Goal: Information Seeking & Learning: Learn about a topic

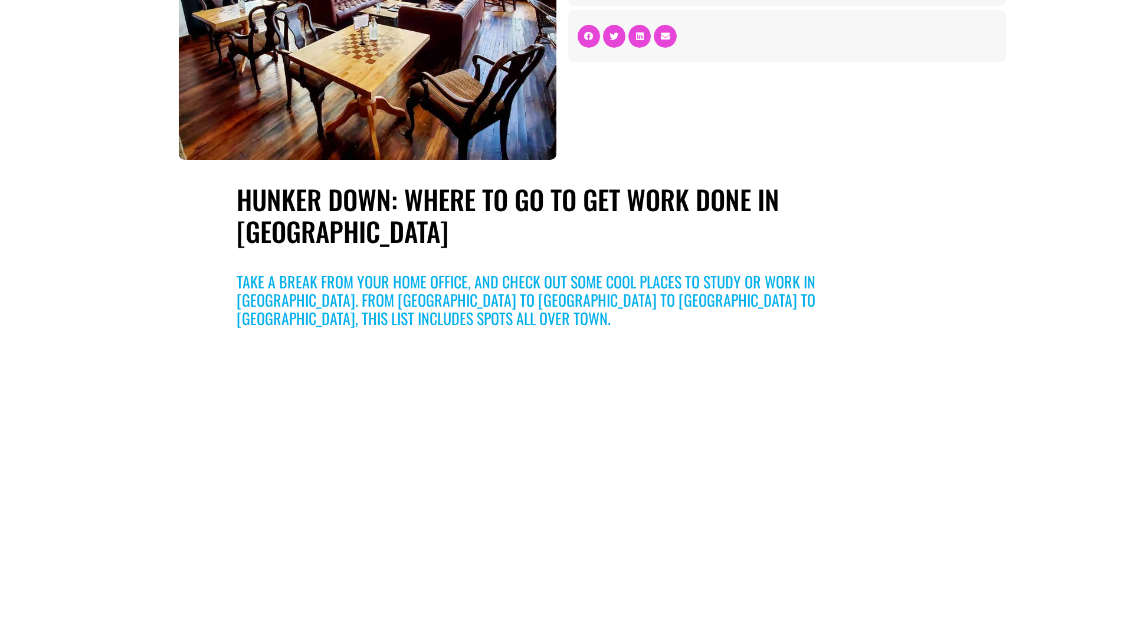
scroll to position [47, 0]
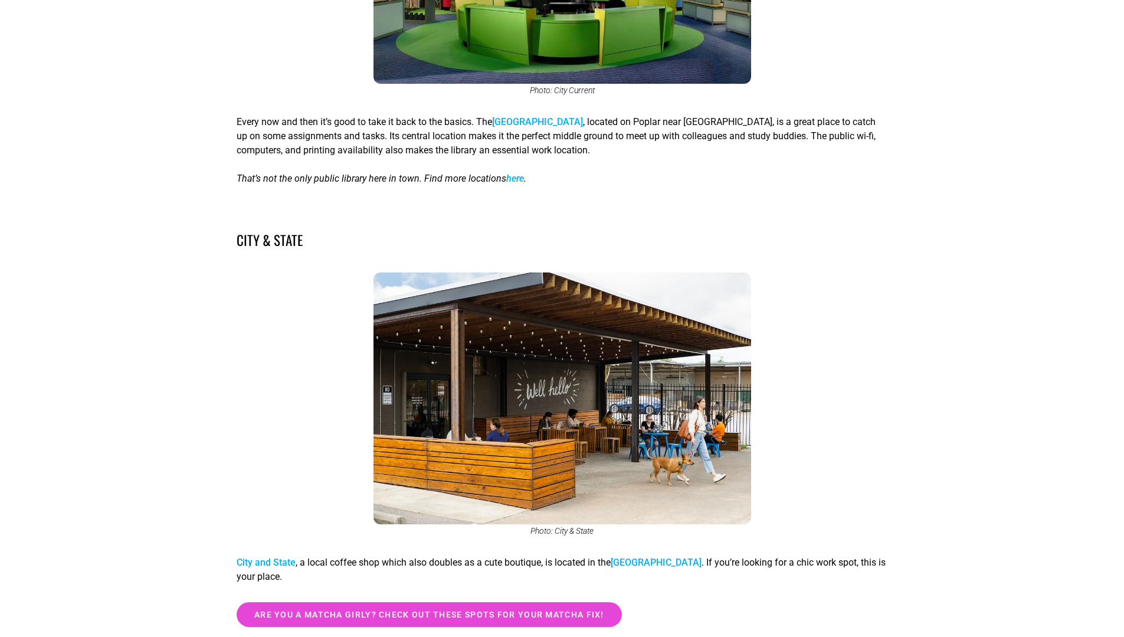
scroll to position [1847, 0]
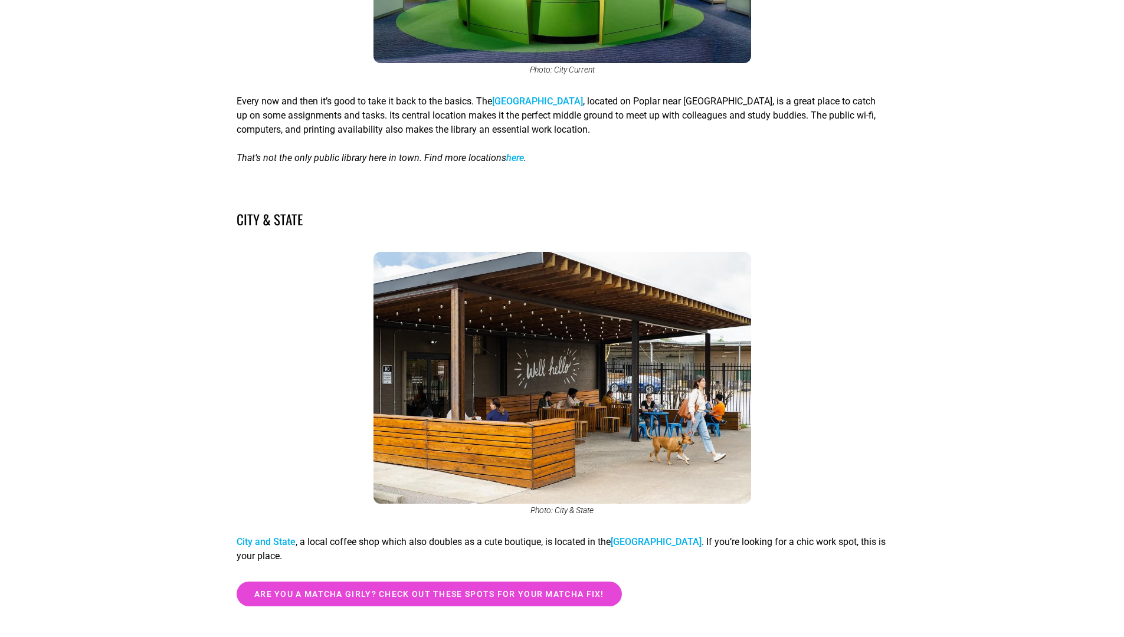
click at [275, 536] on link "City and State" at bounding box center [266, 541] width 59 height 11
click at [837, 272] on figure "Photo: City & State" at bounding box center [562, 383] width 651 height 263
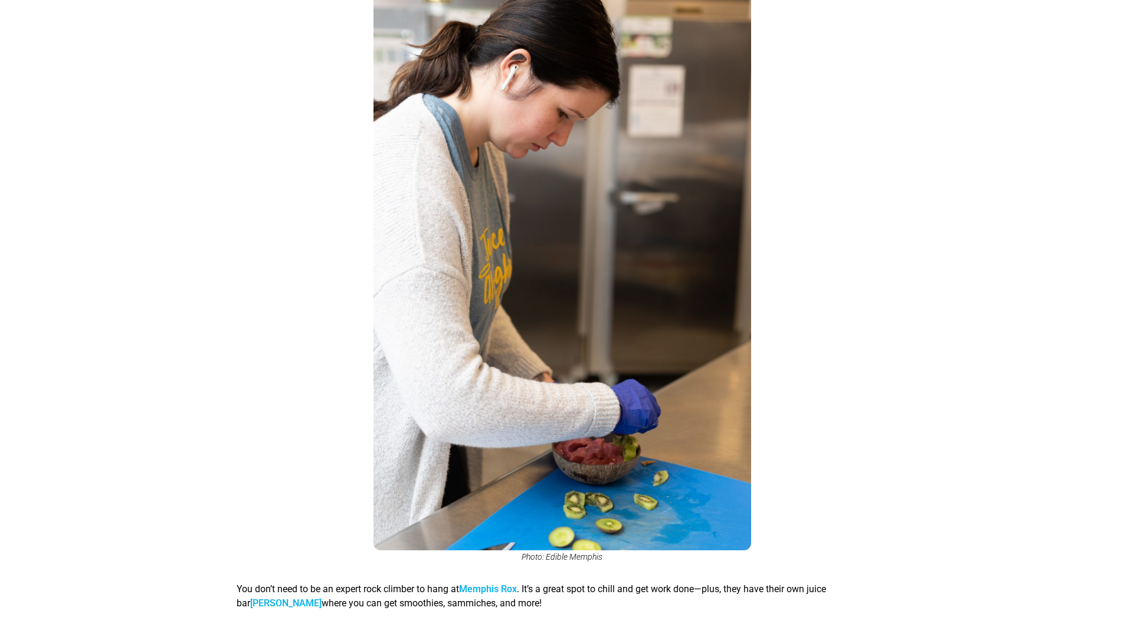
scroll to position [5818, 0]
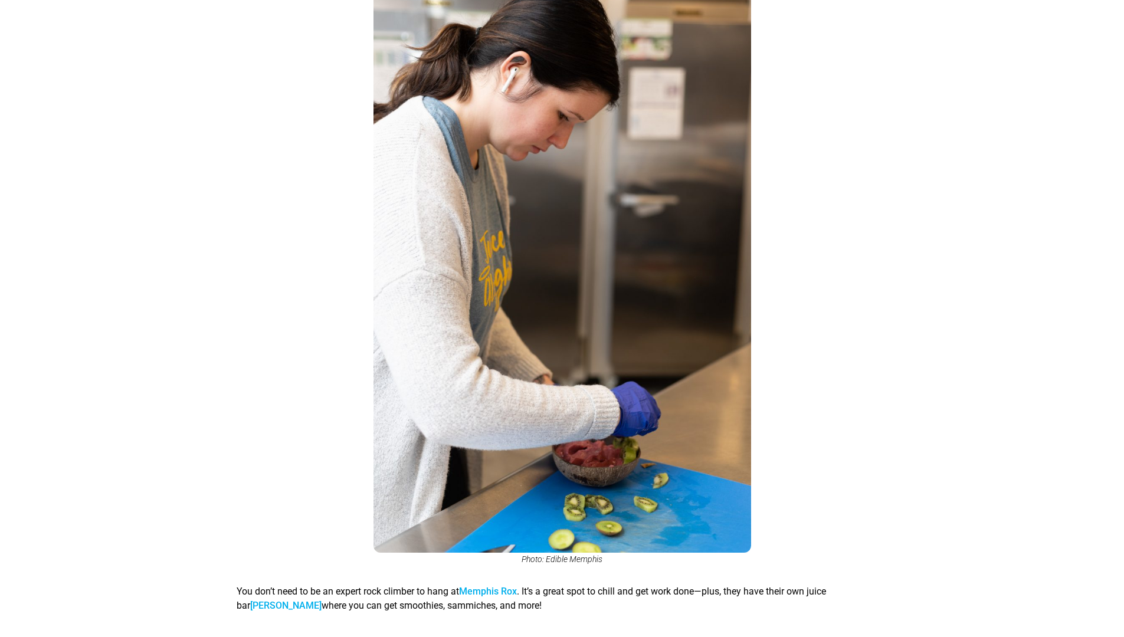
click at [499, 585] on p "You don’t need to be an expert rock climber to hang at [GEOGRAPHIC_DATA] . It’s…" at bounding box center [562, 599] width 651 height 28
click at [501, 586] on link "Memphis Rox" at bounding box center [488, 591] width 58 height 11
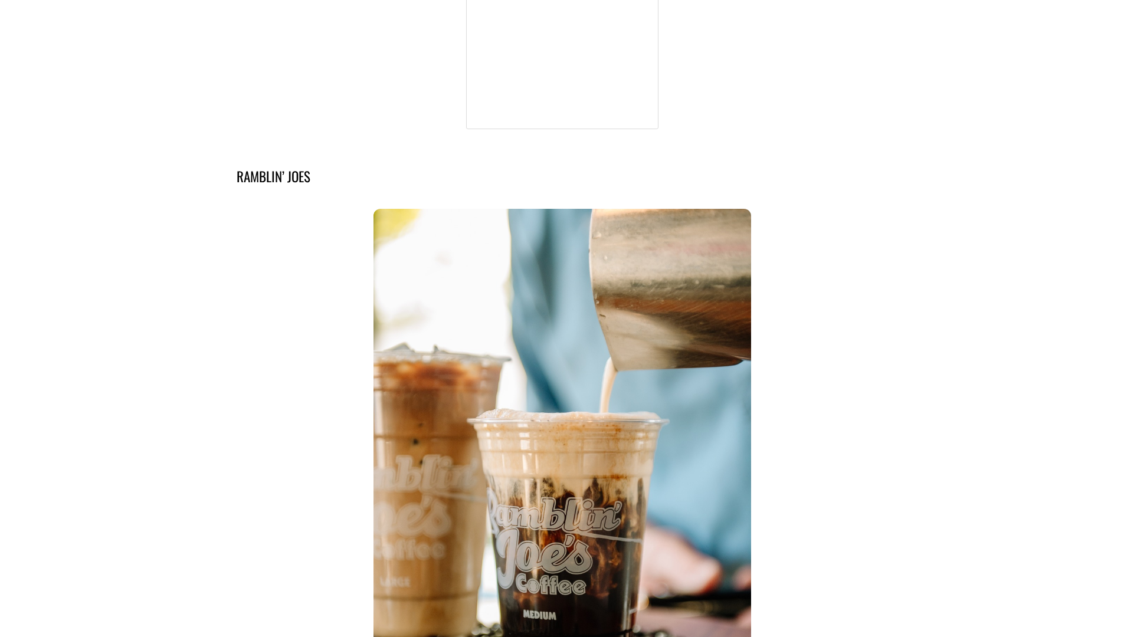
scroll to position [10120, 0]
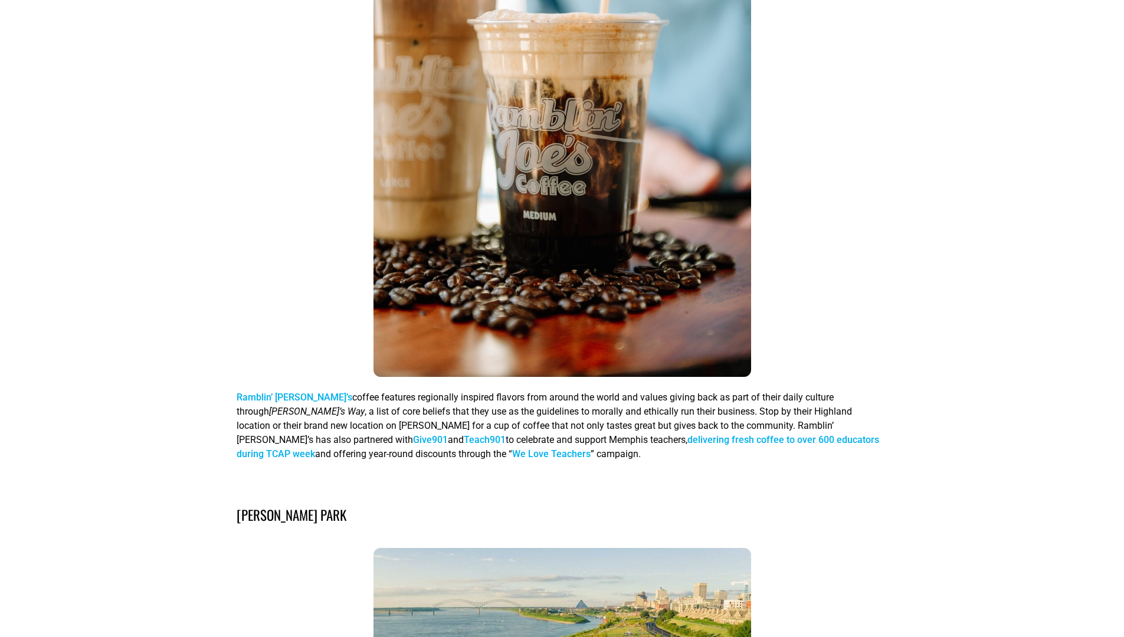
drag, startPoint x: 479, startPoint y: 420, endPoint x: 460, endPoint y: 423, distance: 18.4
click at [477, 420] on div "Ramblin’ Joes Ramblin’ Joe’s coffee features regionally inspired flavors from a…" at bounding box center [562, 112] width 651 height 738
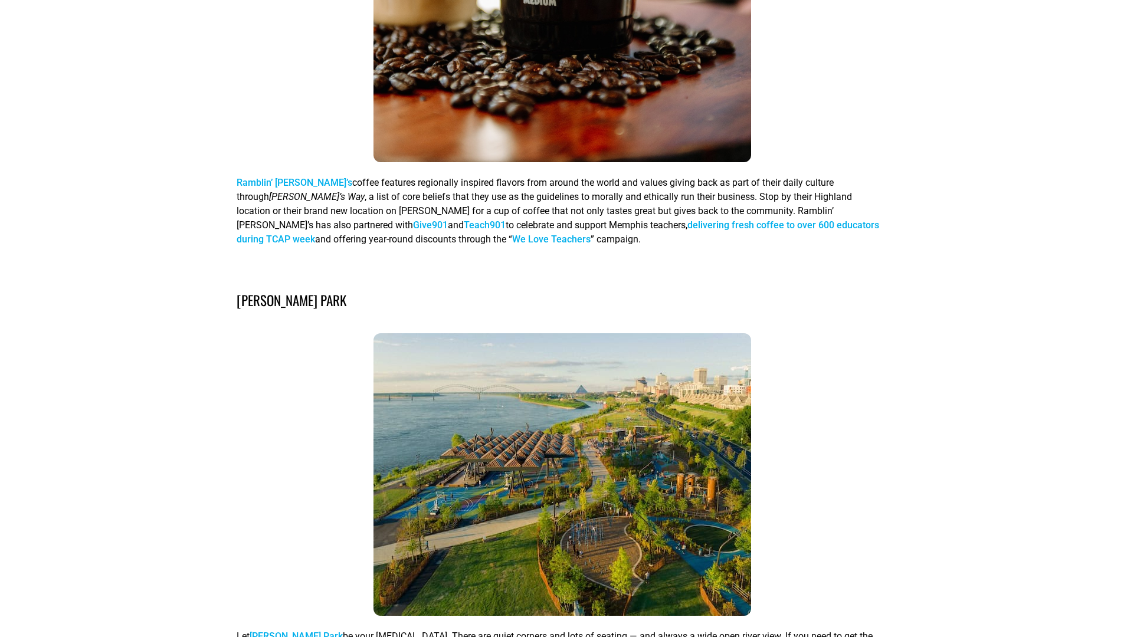
scroll to position [10470, 0]
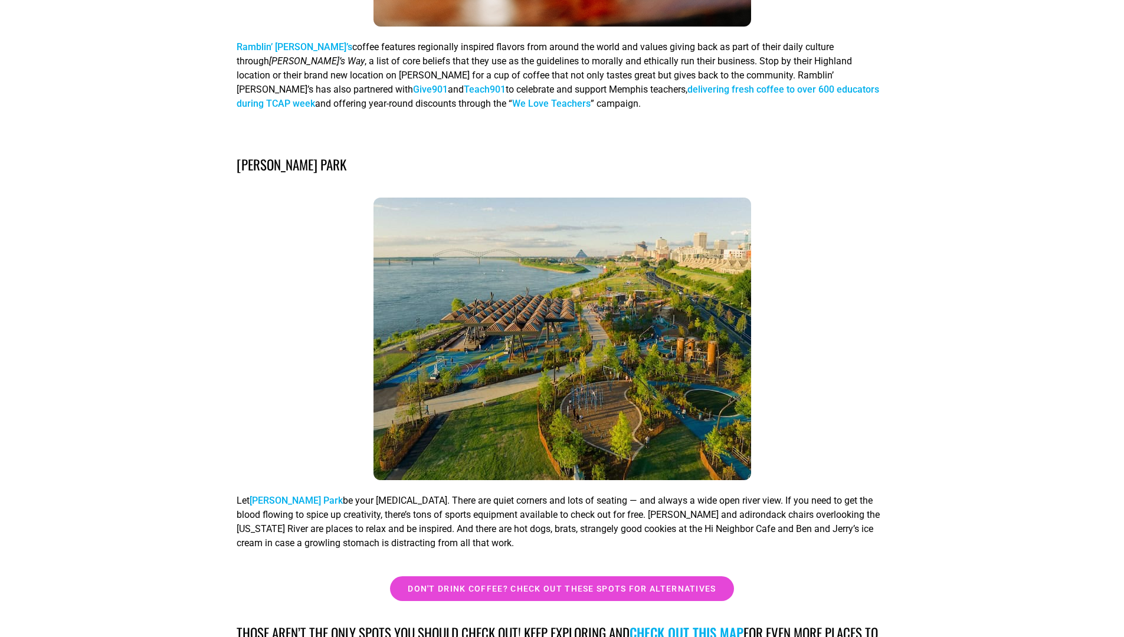
click at [288, 495] on link "[PERSON_NAME] Park" at bounding box center [296, 500] width 93 height 11
click at [302, 577] on div "Don't drink coffee? Check out these spots for alternatives" at bounding box center [562, 589] width 651 height 25
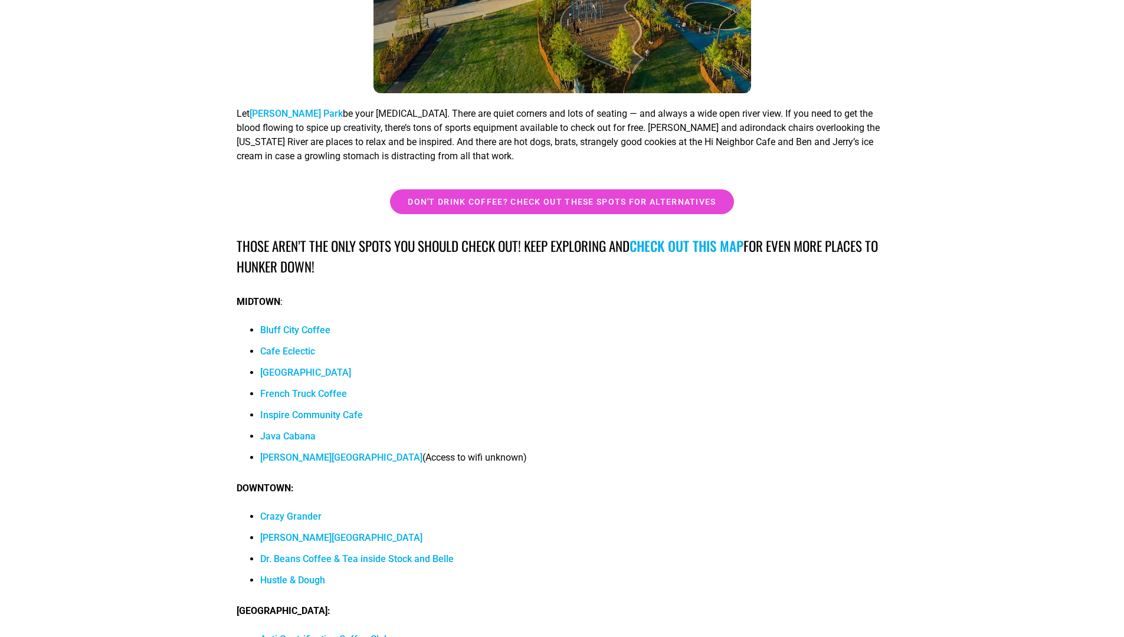
scroll to position [11019, 0]
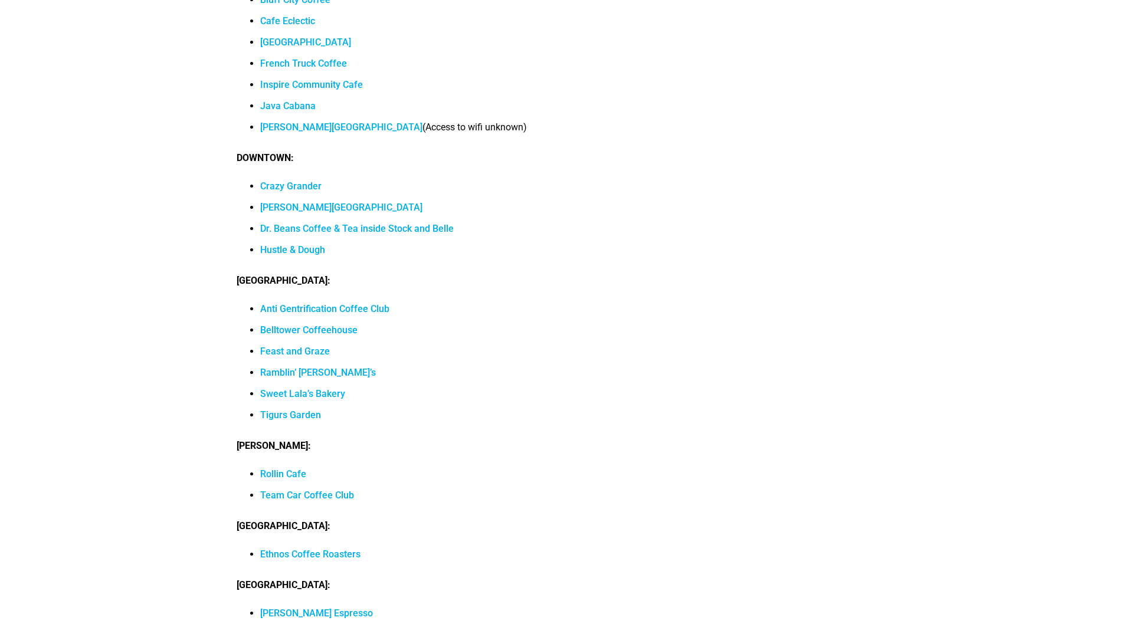
scroll to position [11163, 0]
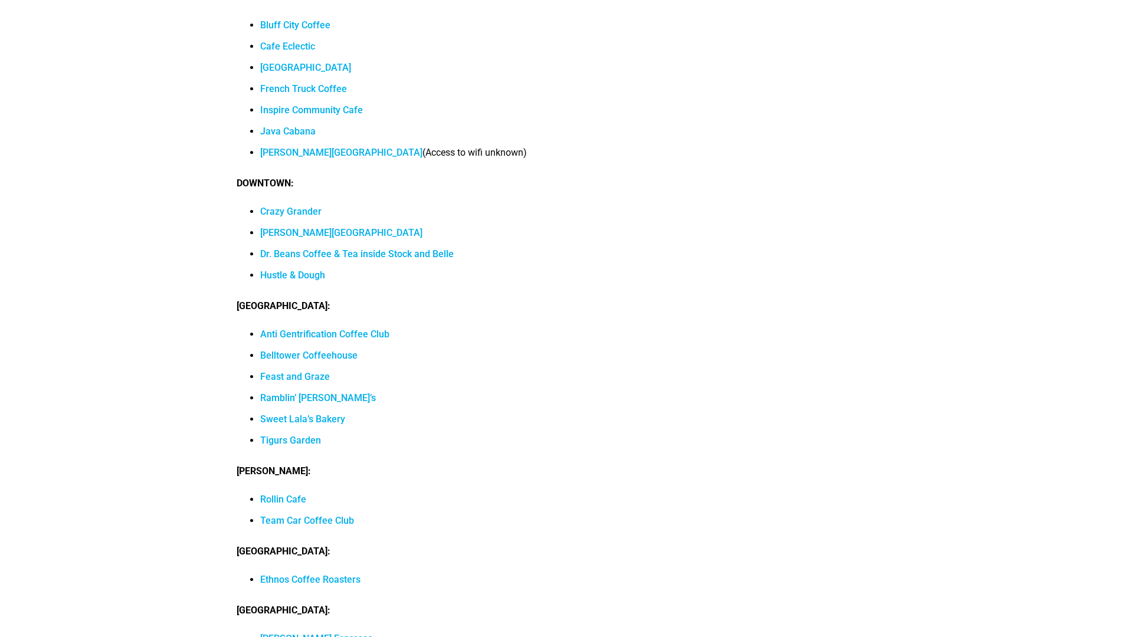
click at [354, 329] on link "Anti Gentrification Coffee Club" at bounding box center [324, 334] width 129 height 11
